Goal: Information Seeking & Learning: Learn about a topic

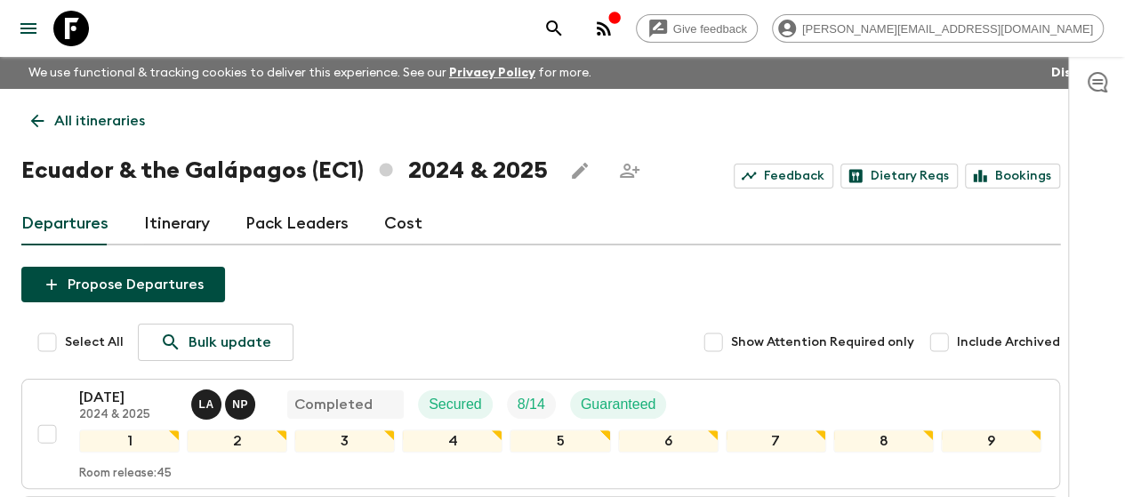
click at [47, 117] on icon at bounding box center [38, 121] width 20 height 20
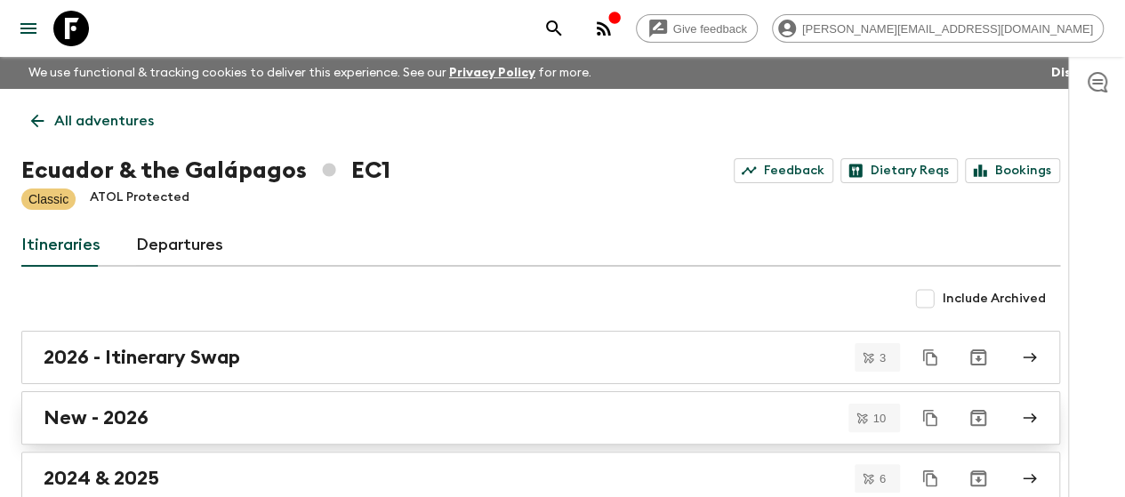
scroll to position [103, 0]
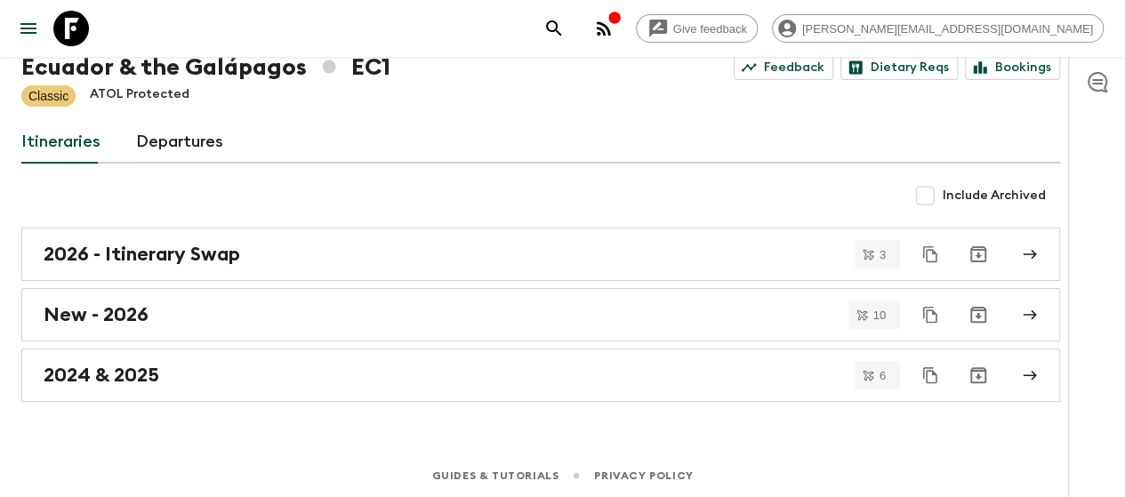
click at [208, 144] on link "Departures" at bounding box center [179, 142] width 87 height 43
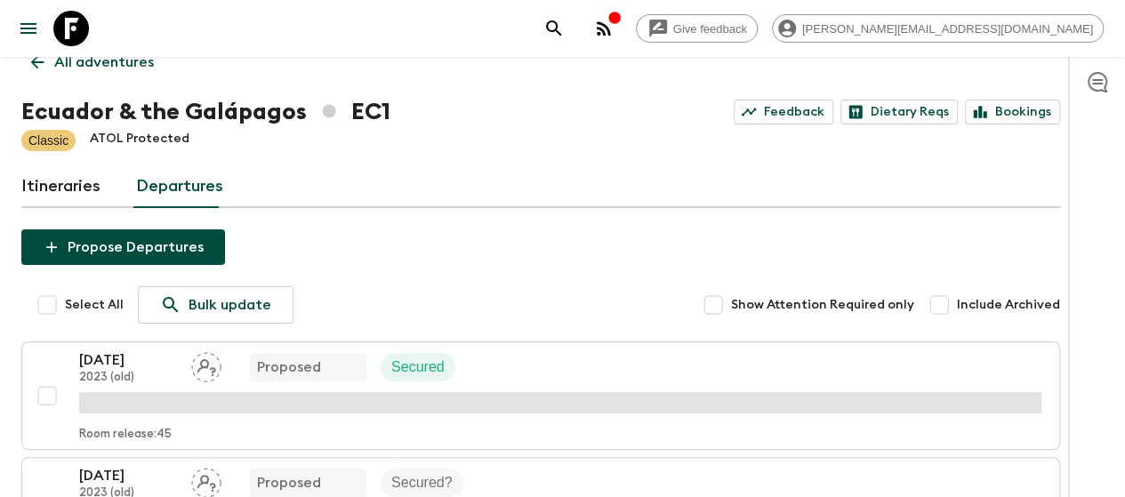
scroll to position [57, 0]
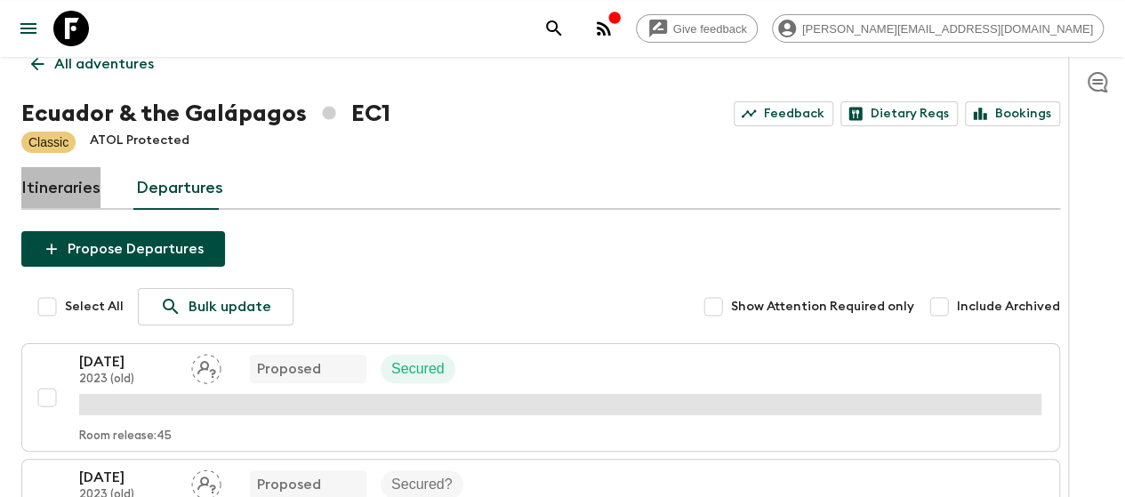
click at [92, 197] on link "Itineraries" at bounding box center [60, 188] width 79 height 43
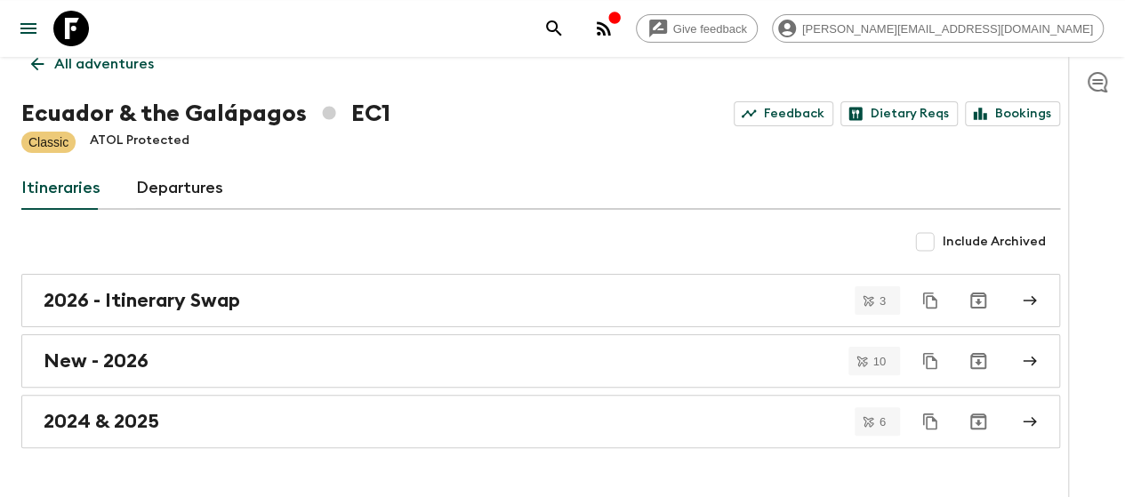
click at [121, 71] on p "All adventures" at bounding box center [104, 63] width 100 height 21
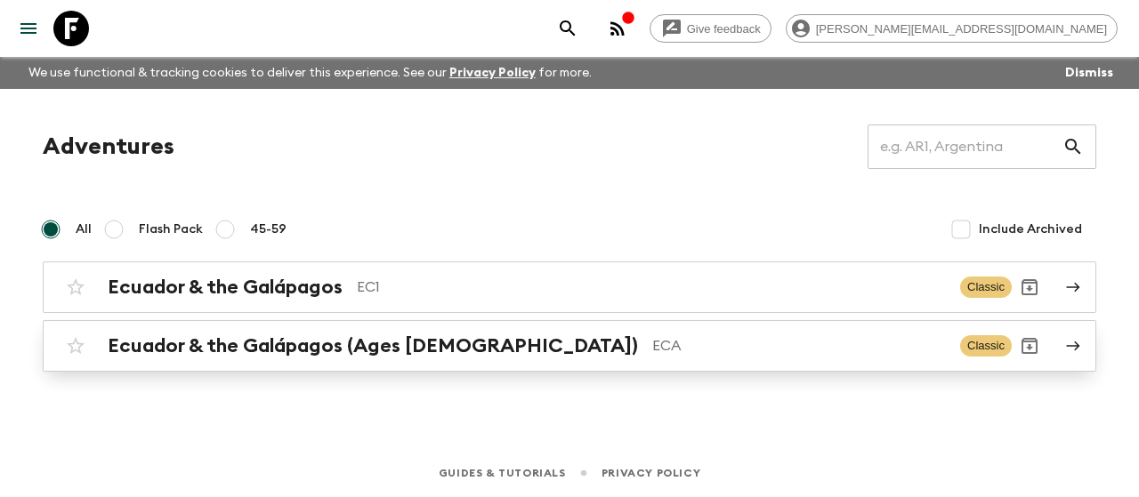
click at [262, 364] on link "Ecuador & the Galápagos (Ages [DEMOGRAPHIC_DATA]) ECA Classic" at bounding box center [569, 346] width 1053 height 52
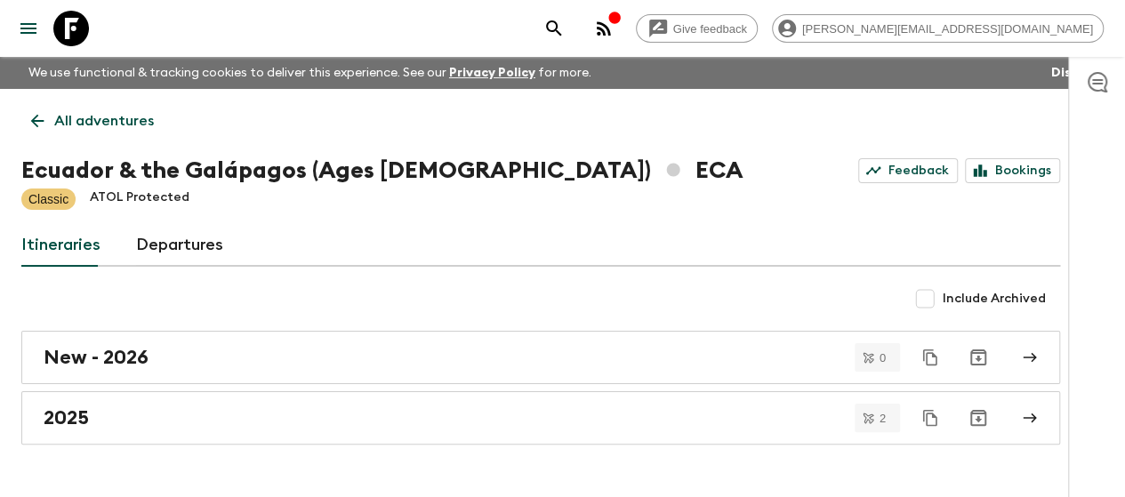
scroll to position [44, 0]
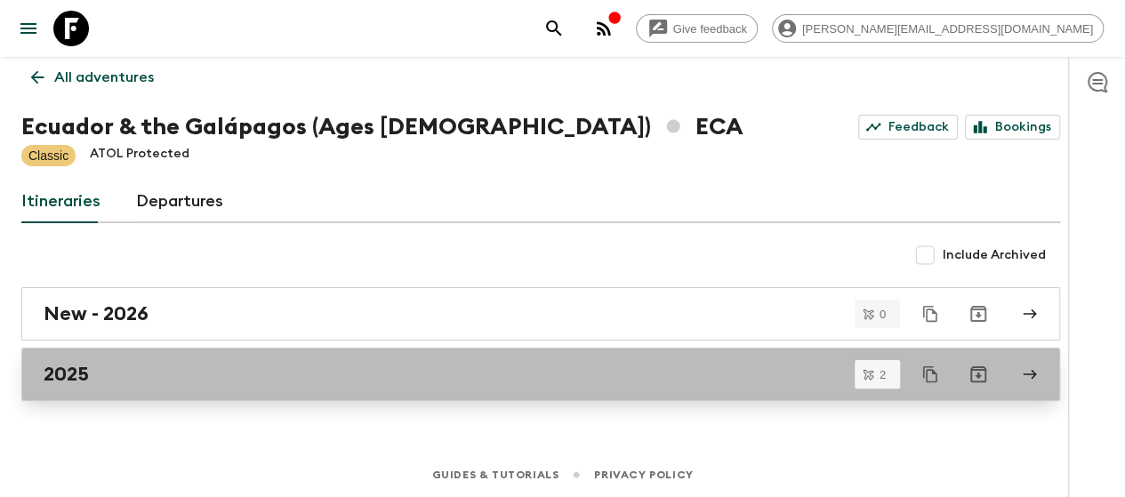
click at [395, 383] on div "2025" at bounding box center [524, 374] width 961 height 23
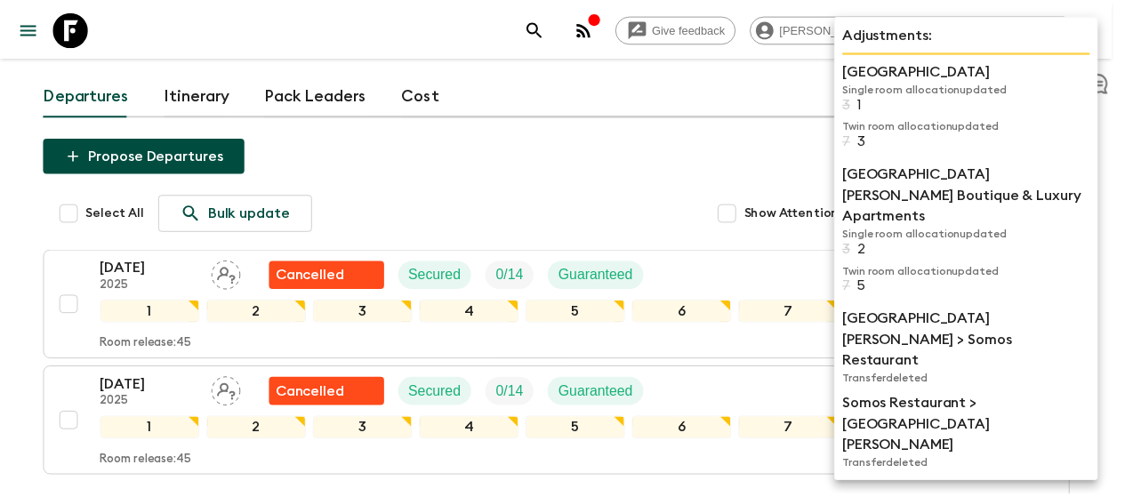
scroll to position [4, 0]
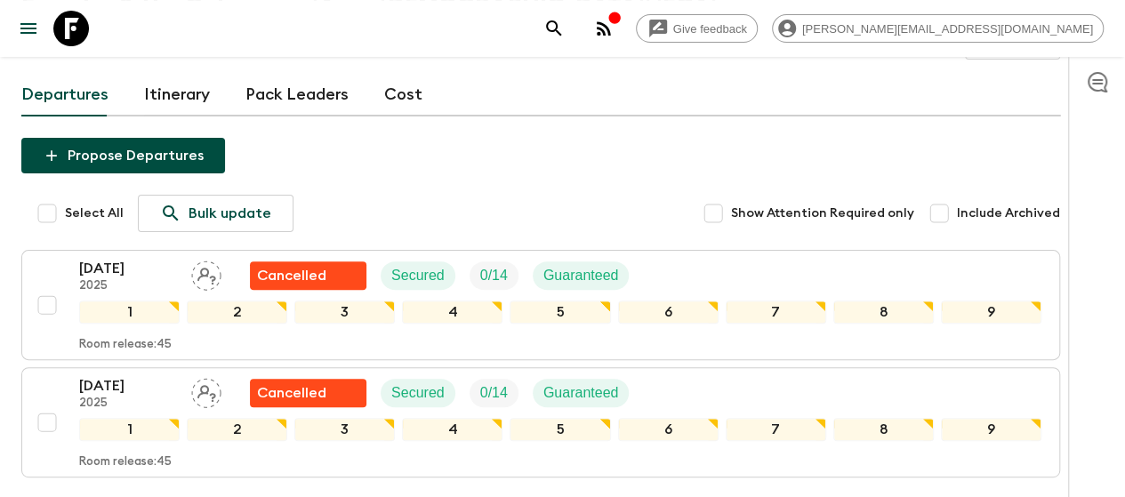
click at [600, 195] on div "Select All Bulk update Show Attention Required only Include Archived" at bounding box center [549, 213] width 1021 height 37
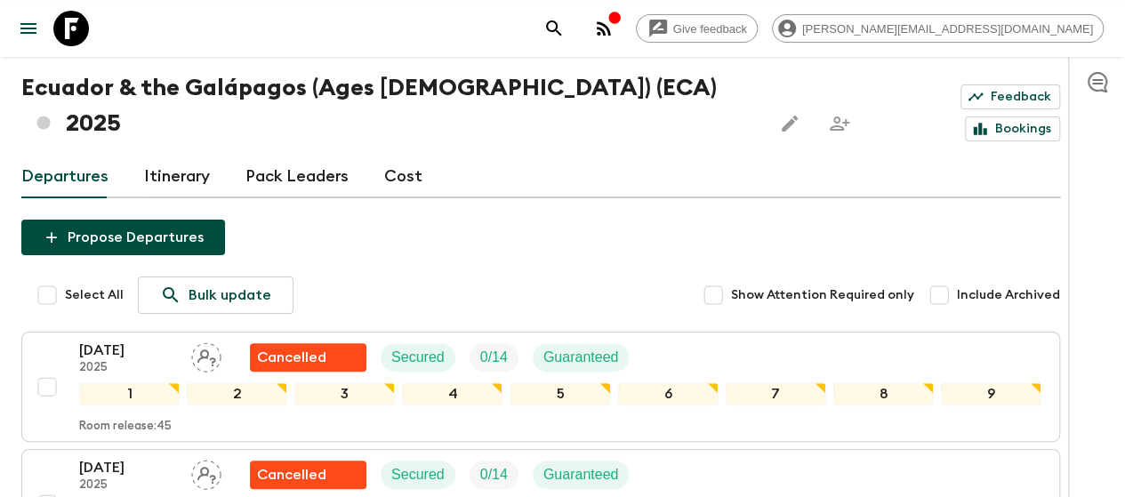
scroll to position [82, 0]
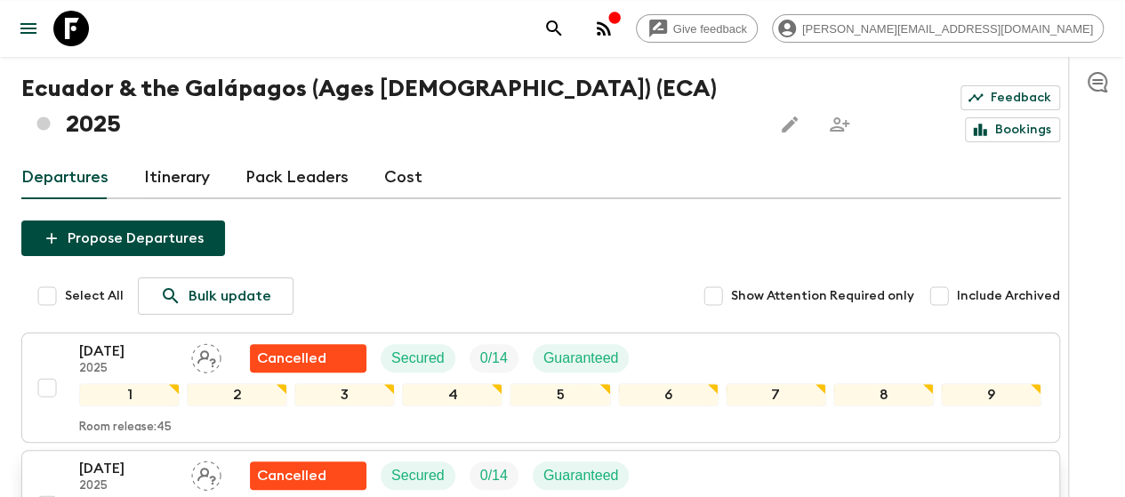
click at [585, 465] on p "Guaranteed" at bounding box center [582, 475] width 76 height 21
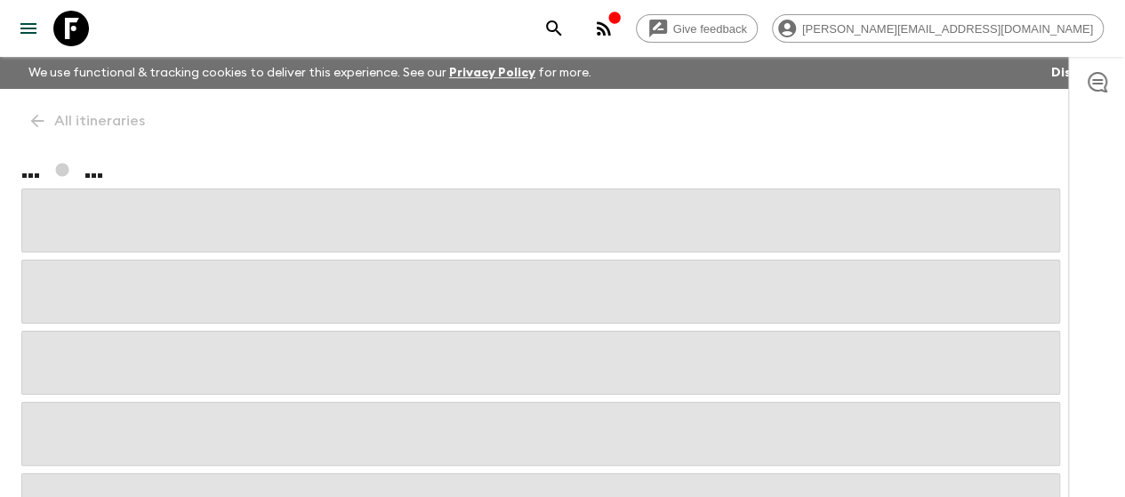
scroll to position [82, 0]
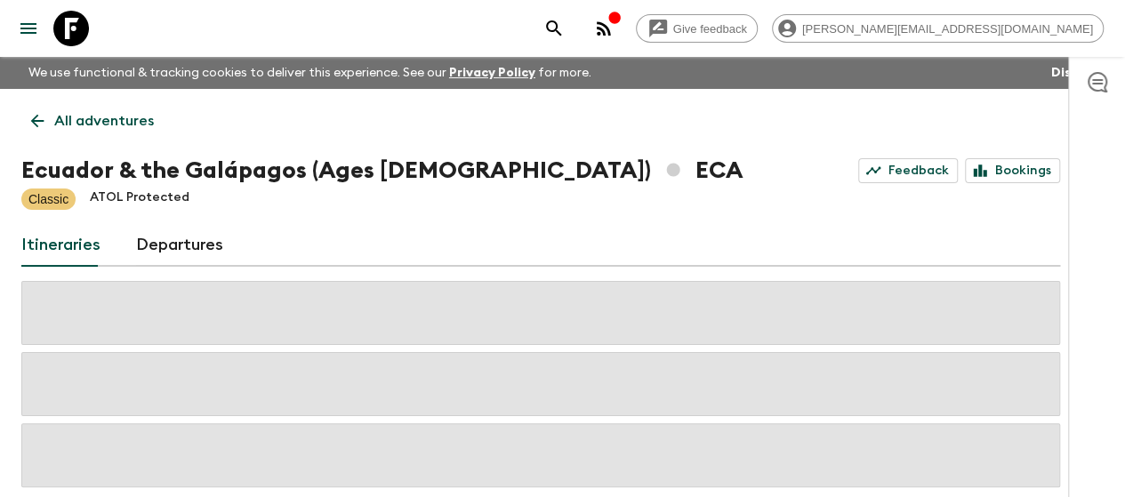
scroll to position [44, 0]
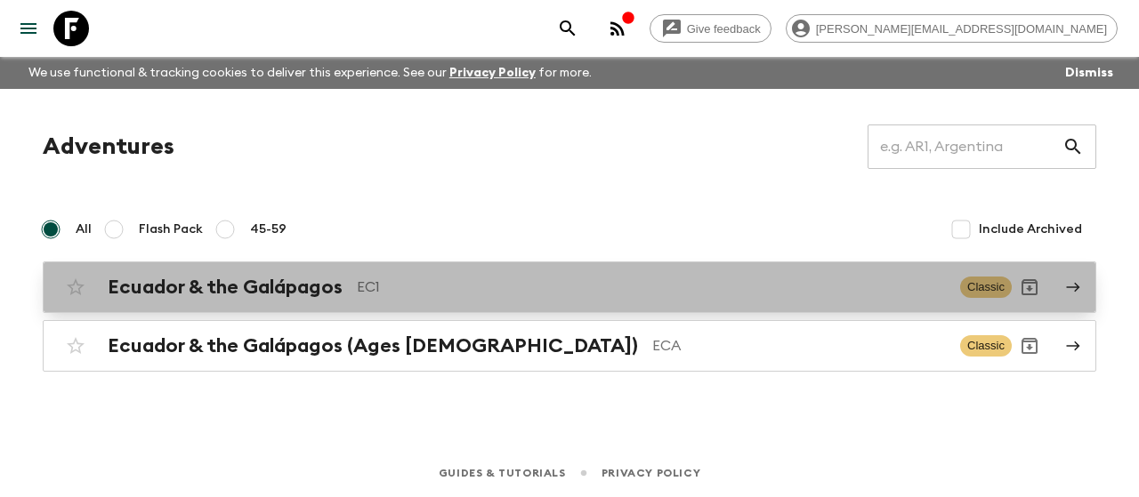
click at [221, 287] on h2 "Ecuador & the Galápagos" at bounding box center [225, 287] width 235 height 23
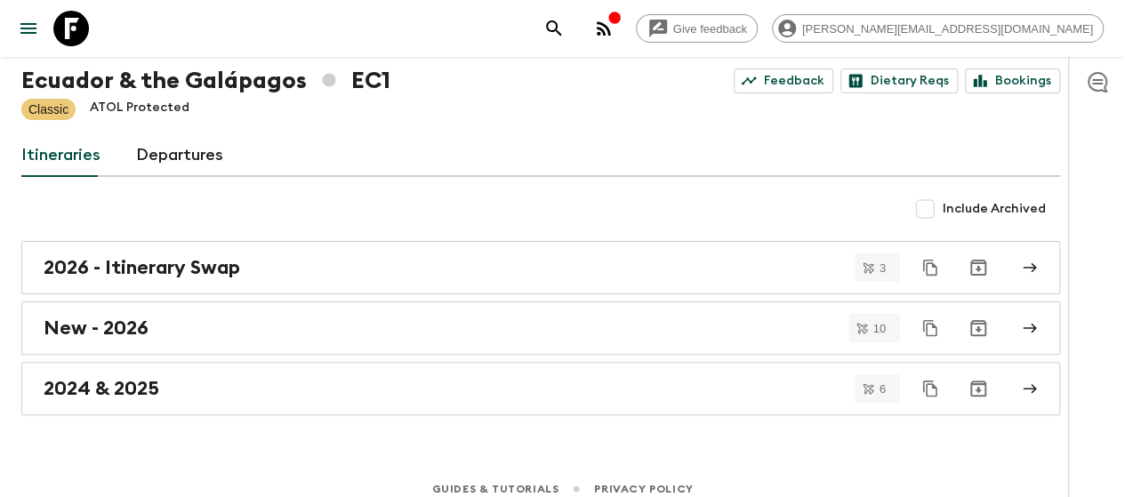
scroll to position [93, 0]
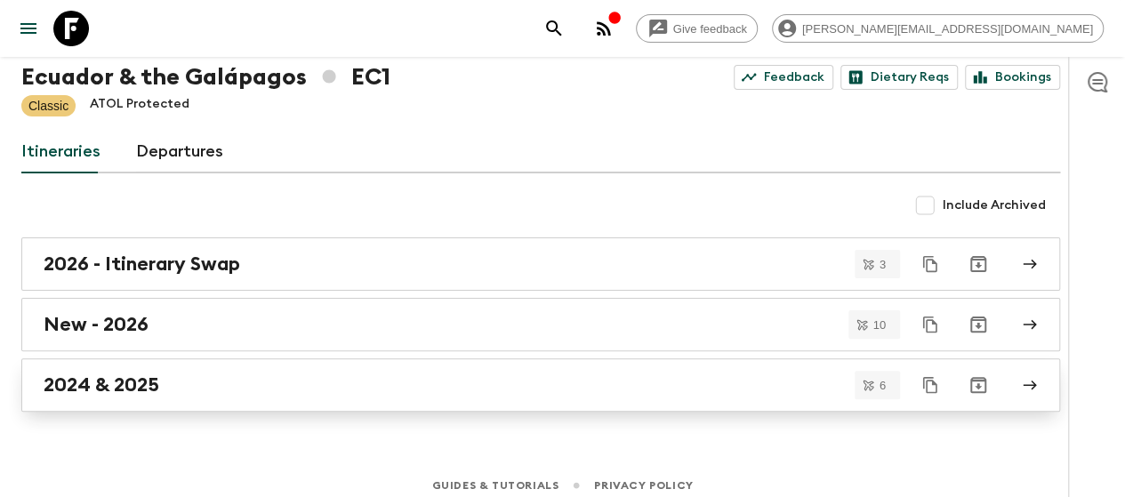
click at [273, 392] on div "2024 & 2025" at bounding box center [524, 385] width 961 height 23
